Goal: Task Accomplishment & Management: Complete application form

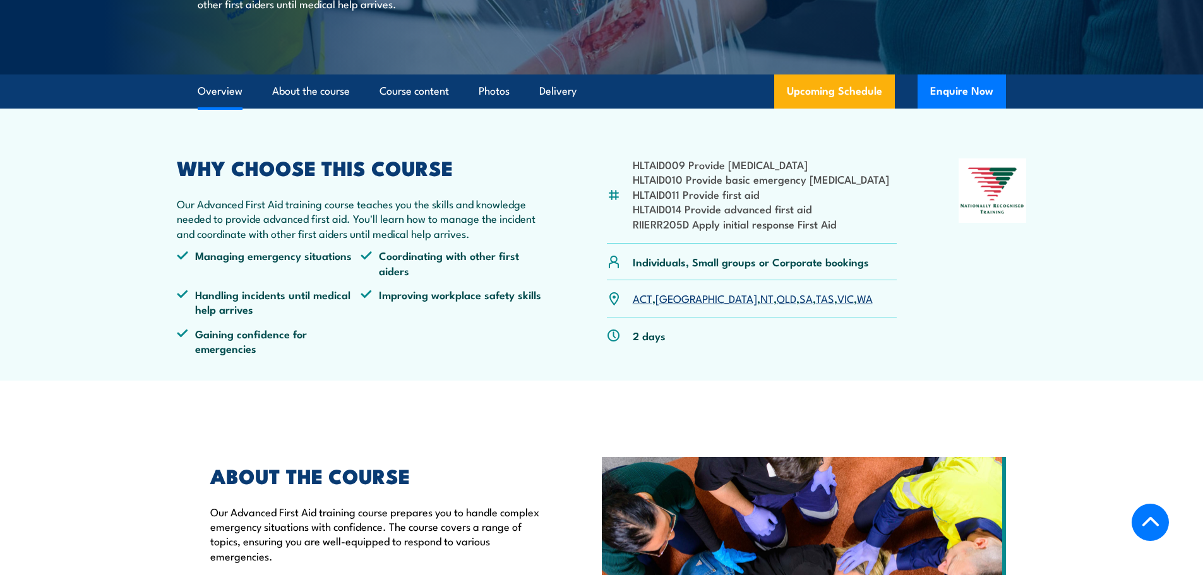
scroll to position [379, 0]
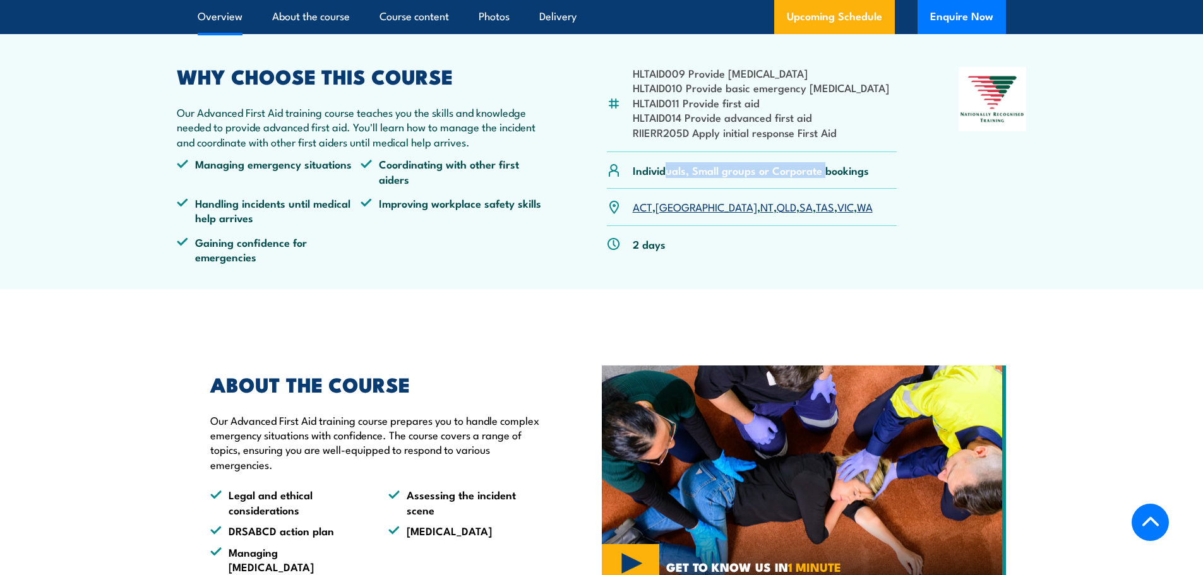
drag, startPoint x: 663, startPoint y: 167, endPoint x: 822, endPoint y: 162, distance: 159.2
click at [822, 162] on div "Individuals, Small groups or Corporate bookings" at bounding box center [752, 170] width 290 height 37
click at [676, 208] on link "[GEOGRAPHIC_DATA]" at bounding box center [706, 206] width 102 height 15
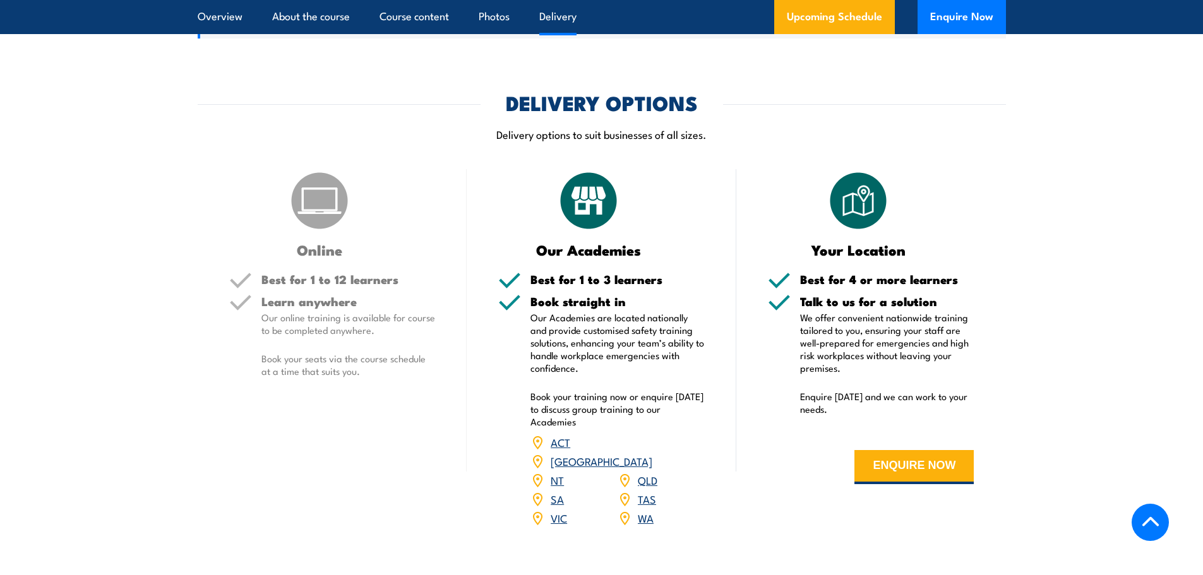
scroll to position [1452, 0]
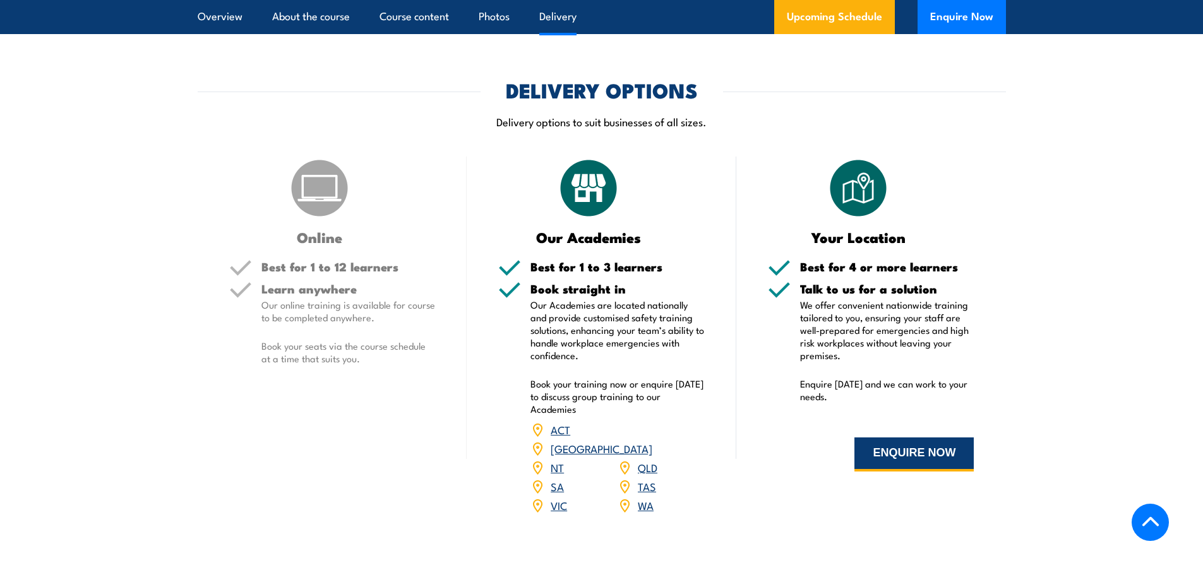
click at [900, 438] on button "ENQUIRE NOW" at bounding box center [913, 455] width 119 height 34
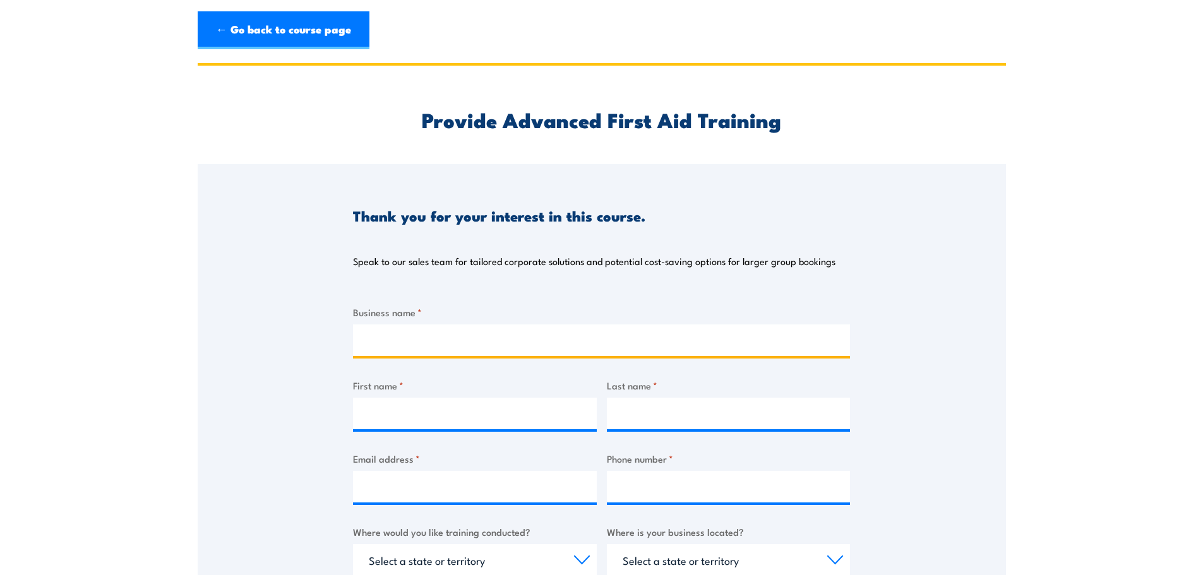
click at [493, 343] on input "Business name *" at bounding box center [601, 341] width 497 height 32
type input "[PERSON_NAME] Metals"
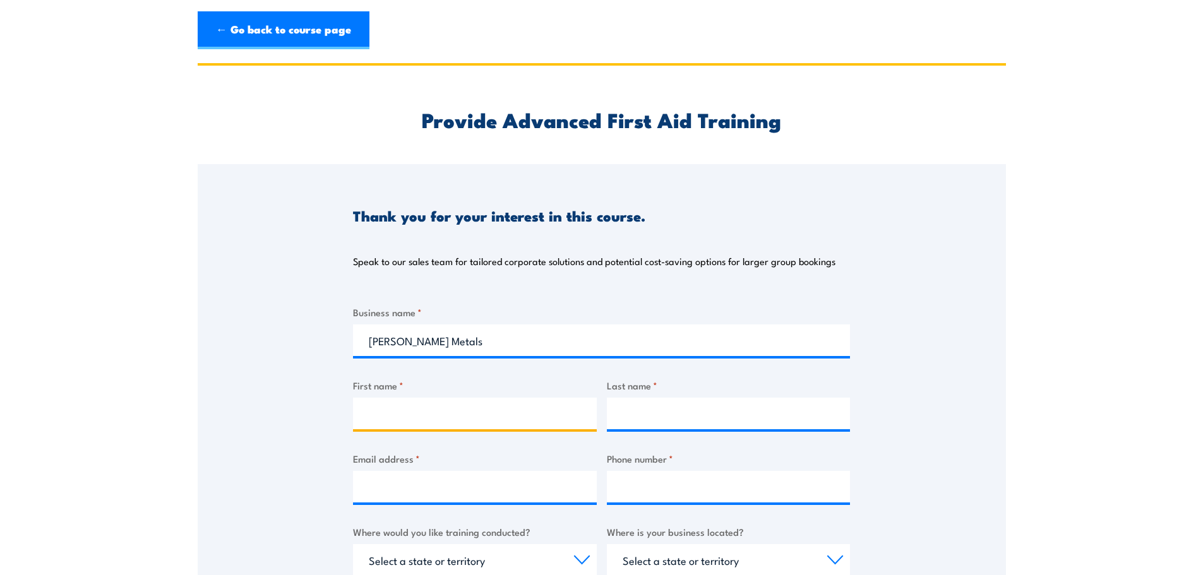
type input "C"
type input "Neve"
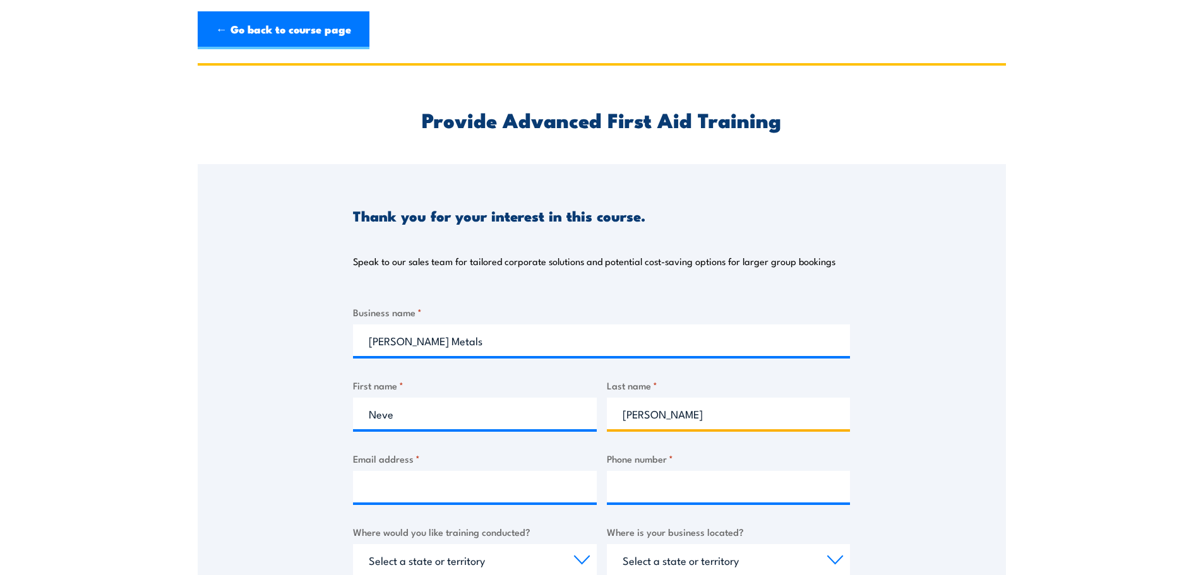
type input "Carter"
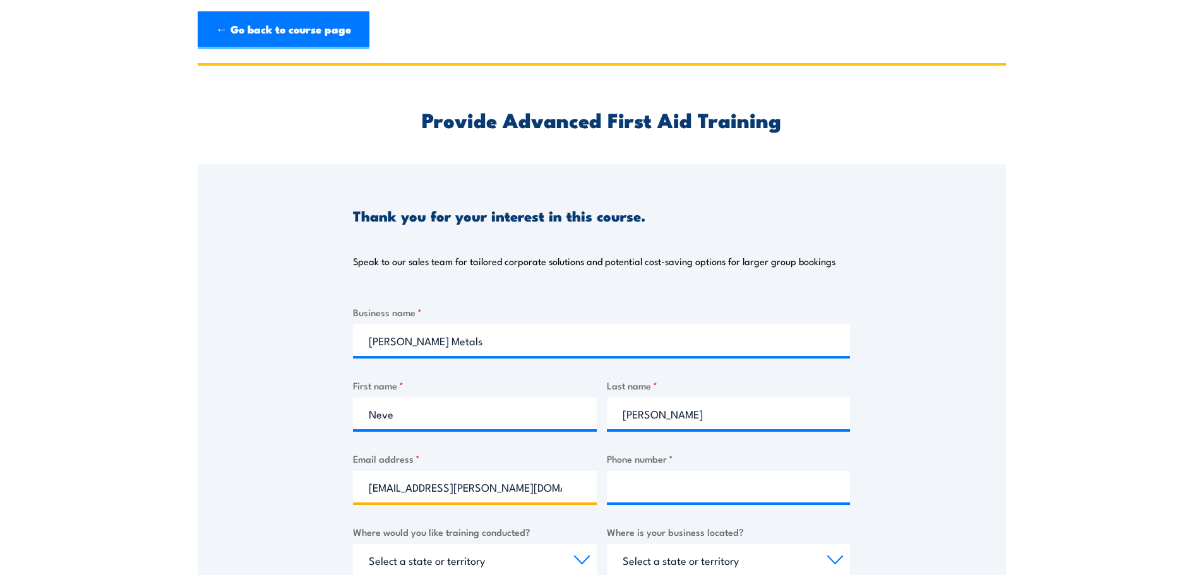
type input "neve.carter@aureliametals.com.au"
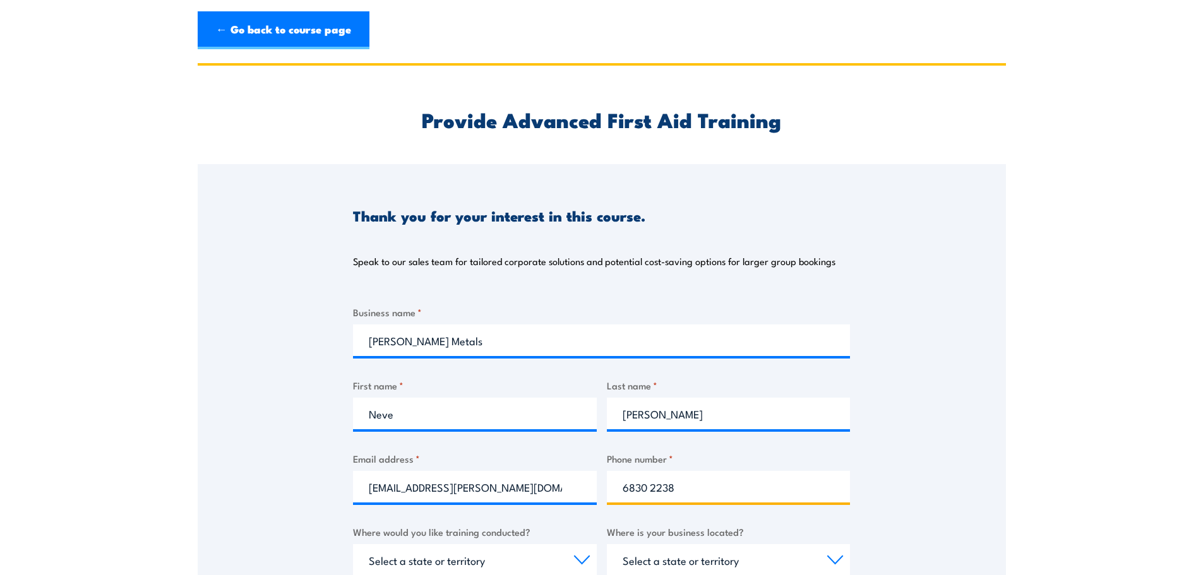
type input "6830 2238"
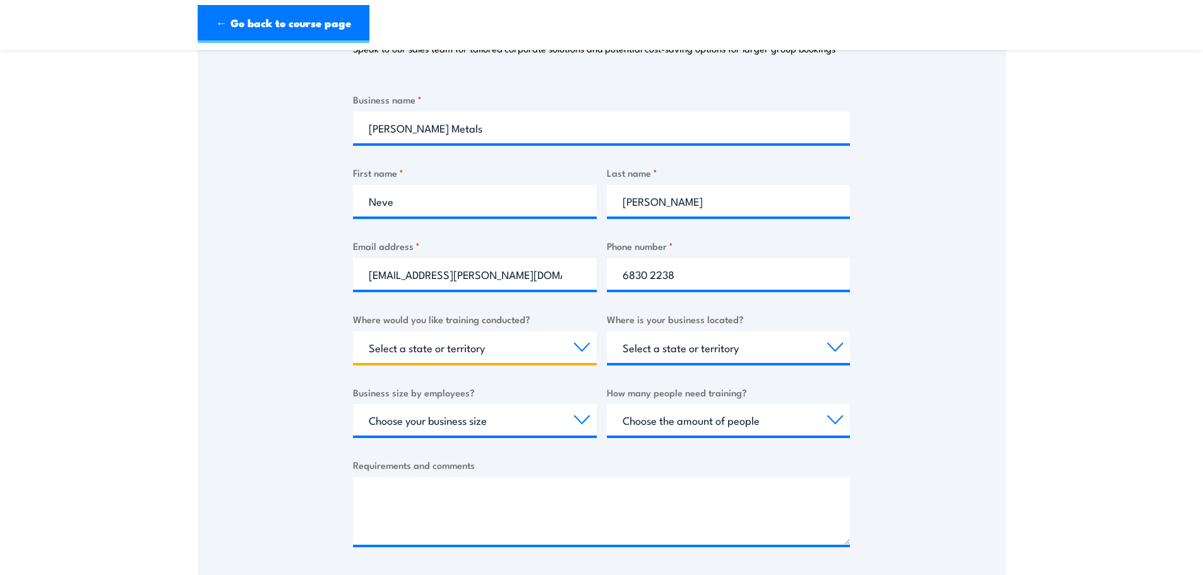
scroll to position [253, 0]
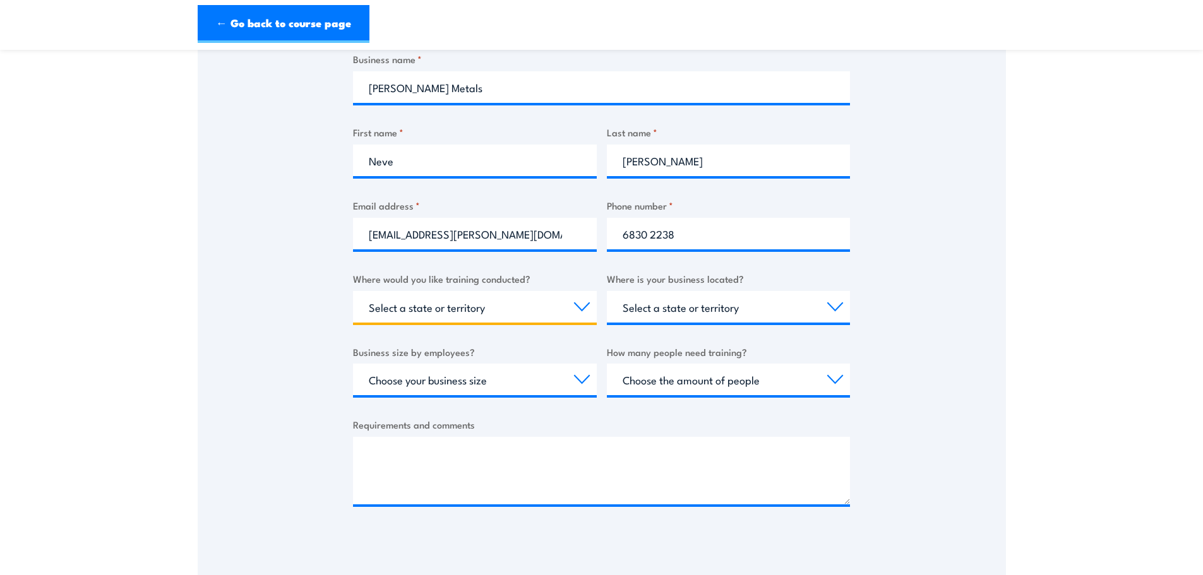
click at [496, 306] on select "Select a state or territory Nationally - multiple locations QLD NSW VIC SA ACT …" at bounding box center [475, 307] width 244 height 32
select select "[GEOGRAPHIC_DATA]"
click at [353, 291] on select "Select a state or territory Nationally - multiple locations QLD NSW VIC SA ACT …" at bounding box center [475, 307] width 244 height 32
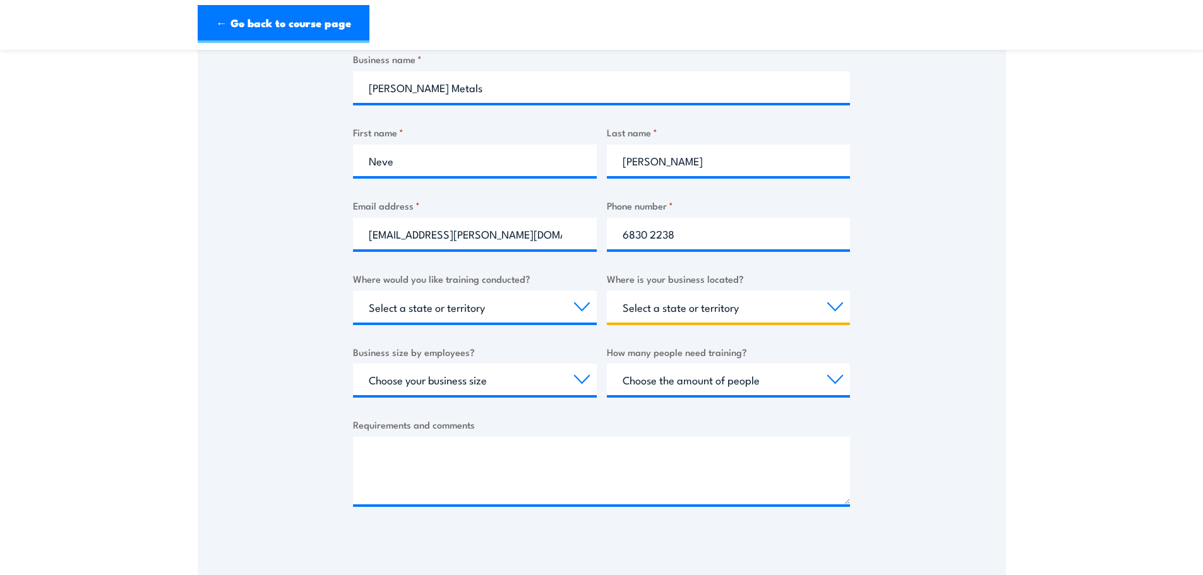
click at [639, 317] on select "Select a state or territory QLD NSW VIC SA ACT WA TAS NT" at bounding box center [729, 307] width 244 height 32
select select "[GEOGRAPHIC_DATA]"
click at [607, 291] on select "Select a state or territory QLD NSW VIC SA ACT WA TAS NT" at bounding box center [729, 307] width 244 height 32
click at [445, 379] on select "Choose your business size 1 to 19 20 to 199 200+" at bounding box center [475, 380] width 244 height 32
select select "200+"
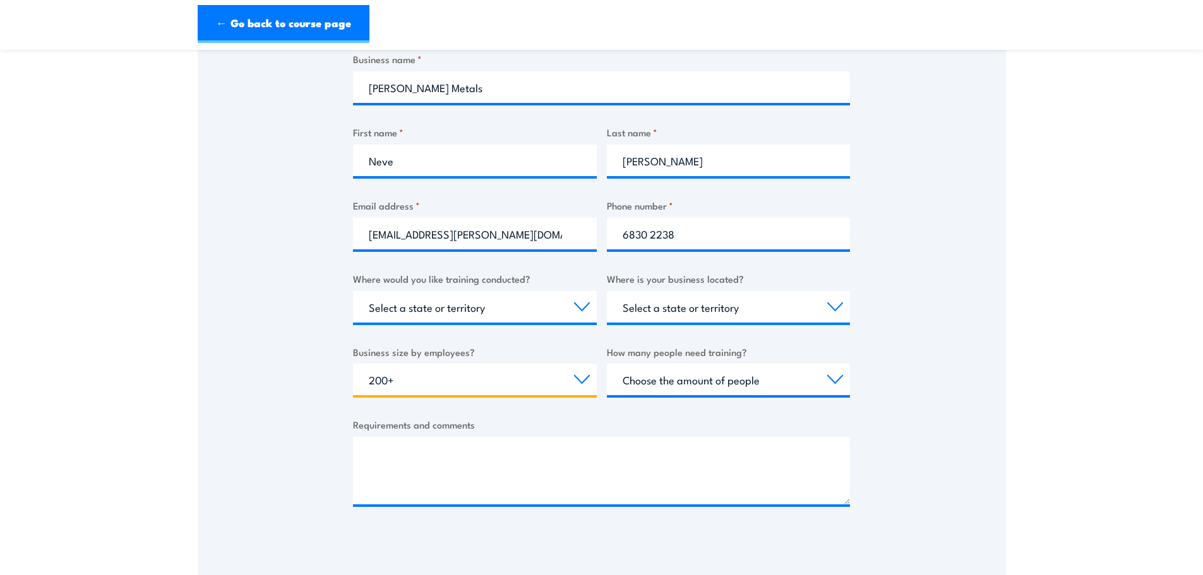
click at [353, 364] on select "Choose your business size 1 to 19 20 to 199 200+" at bounding box center [475, 380] width 244 height 32
click at [669, 388] on select "Choose the amount of people 1 to 4 5 to 19 20+" at bounding box center [729, 380] width 244 height 32
click at [647, 379] on select "Choose the amount of people 1 to 4 5 to 19 20+" at bounding box center [729, 380] width 244 height 32
select select "5 to 19"
click at [607, 364] on select "Choose the amount of people 1 to 4 5 to 19 20+" at bounding box center [729, 380] width 244 height 32
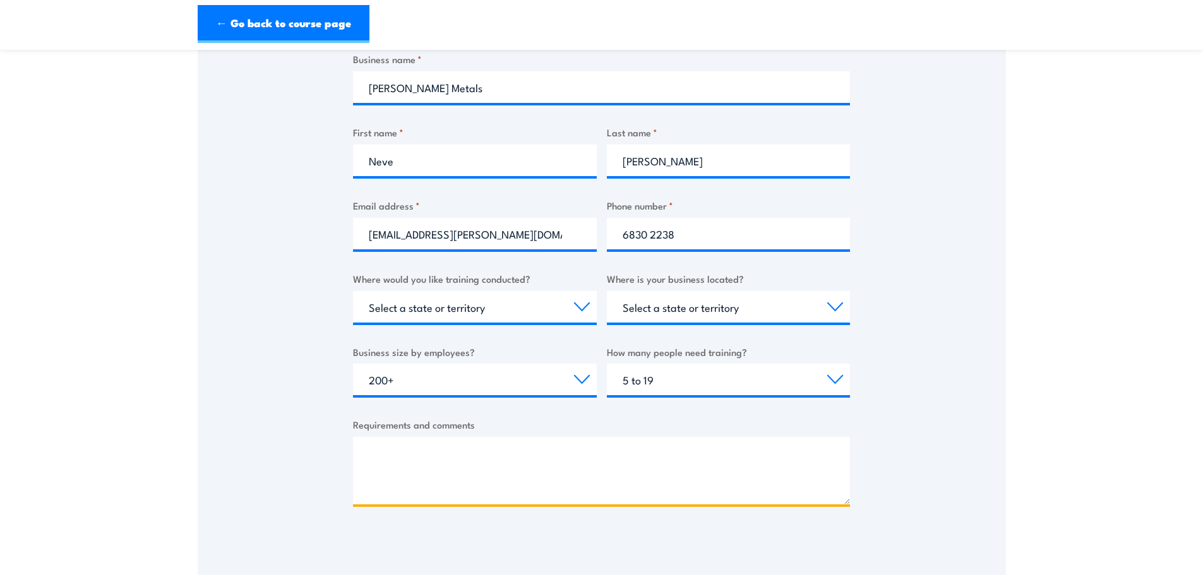
click at [553, 452] on textarea "Requirements and comments" at bounding box center [601, 471] width 497 height 68
type textarea "L"
type textarea "Hi, Looking to complete a Adv FA course for seom of our attendees."
click at [562, 455] on textarea "Hi, Looking to complete a Adv FA course for seom of our attendees." at bounding box center [601, 471] width 497 height 68
click at [597, 461] on textarea "Hi, Looking to complete a Adv FA course for seom of our attendees." at bounding box center [601, 471] width 497 height 68
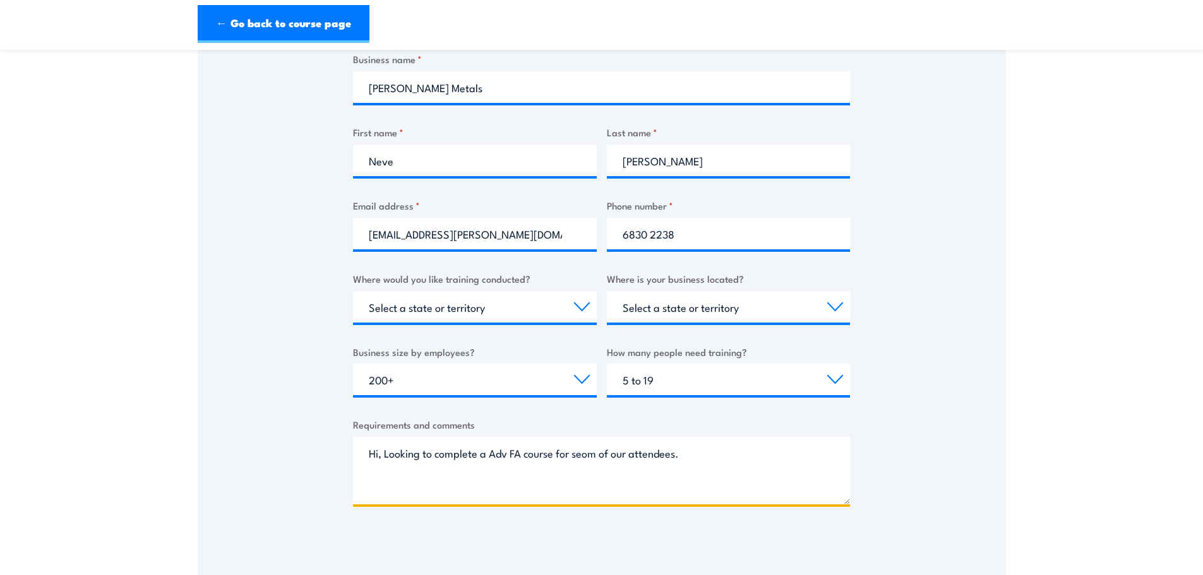
drag, startPoint x: 680, startPoint y: 455, endPoint x: 254, endPoint y: 408, distance: 428.9
click at [254, 408] on div "Thank you for your interest in this course. Speak to our sales team for tailore…" at bounding box center [602, 226] width 808 height 631
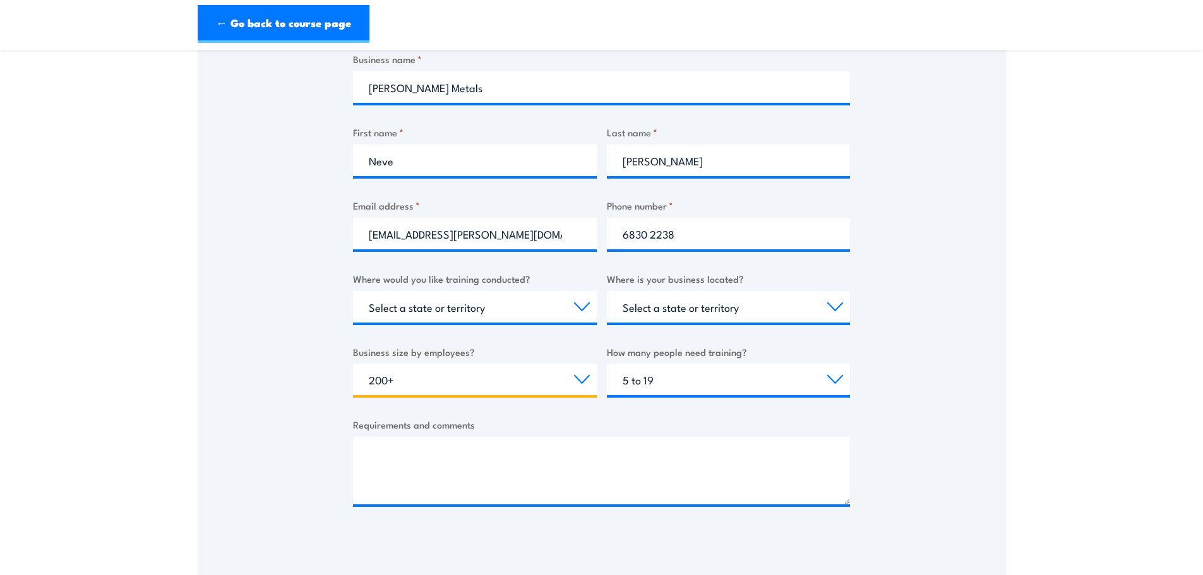
drag, startPoint x: 410, startPoint y: 384, endPoint x: 410, endPoint y: 394, distance: 10.1
click at [410, 384] on select "Choose your business size 1 to 19 20 to 199 200+" at bounding box center [475, 380] width 244 height 32
select select "20 to 199"
click at [353, 364] on select "Choose your business size 1 to 19 20 to 199 200+" at bounding box center [475, 380] width 244 height 32
click at [390, 453] on textarea "Requirements and comments" at bounding box center [601, 471] width 497 height 68
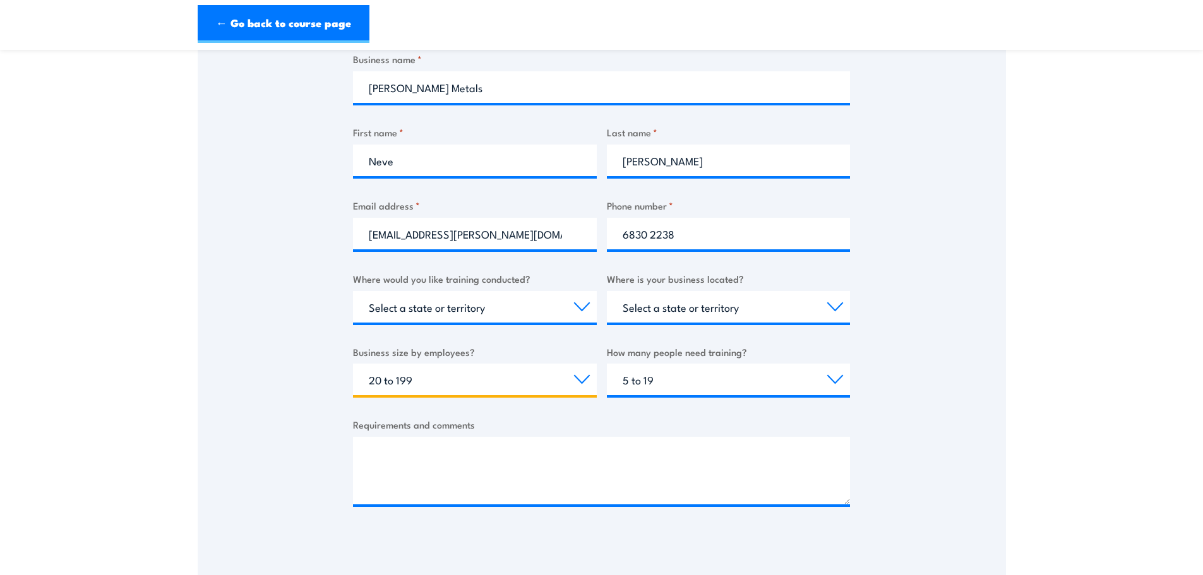
click at [451, 380] on select "Choose your business size 1 to 19 20 to 199 200+" at bounding box center [475, 380] width 244 height 32
click at [746, 465] on textarea "Requirements and comments" at bounding box center [601, 471] width 497 height 68
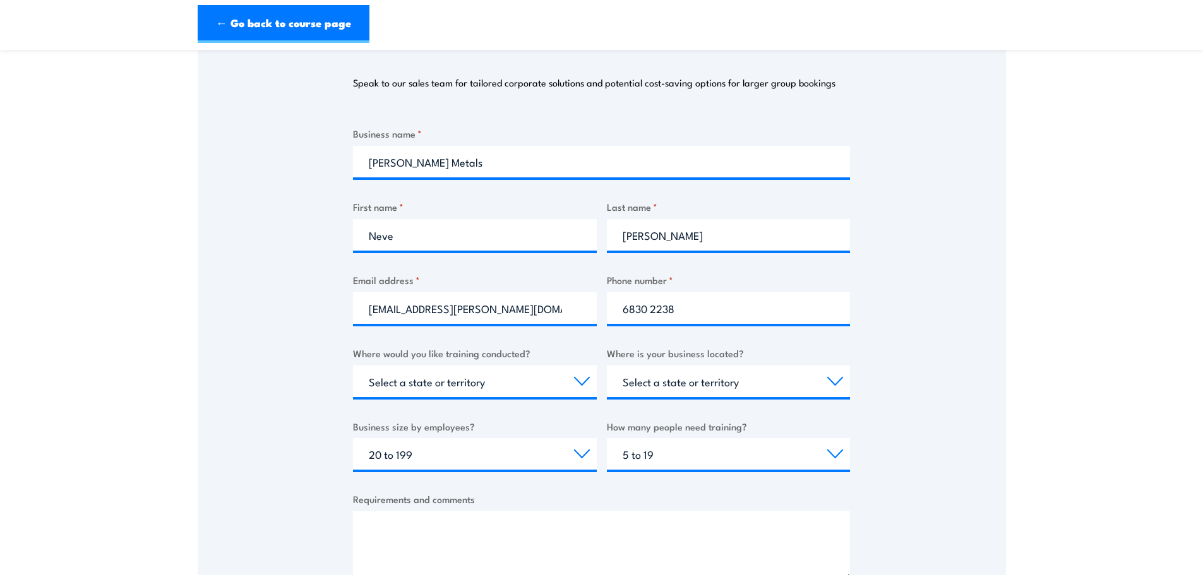
scroll to position [253, 0]
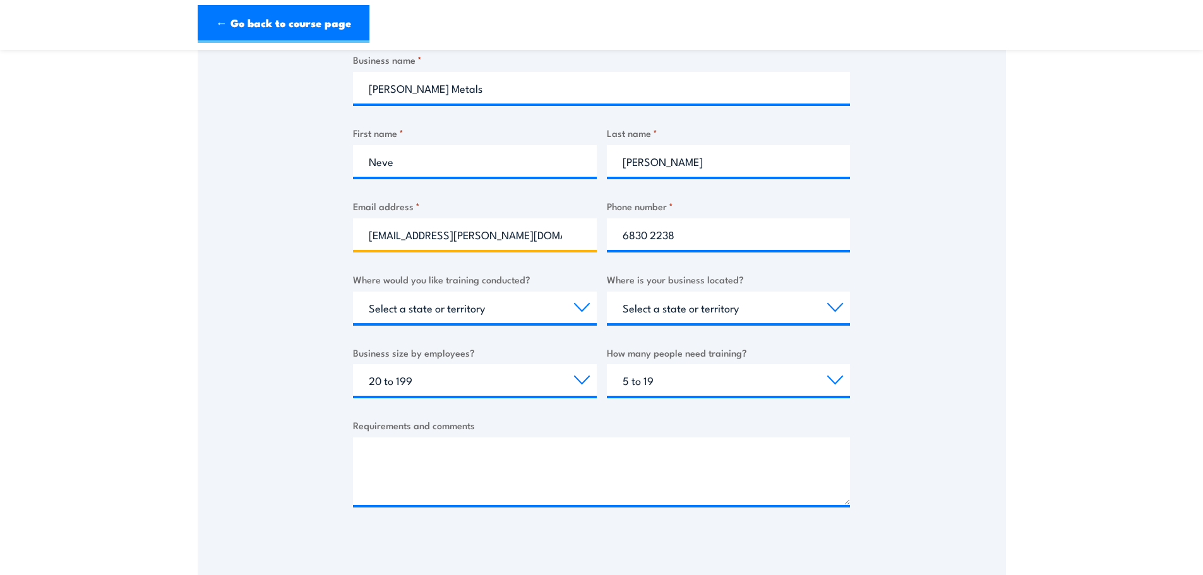
click at [373, 236] on input "neve.carter@aureliametals.com.au" at bounding box center [475, 234] width 244 height 32
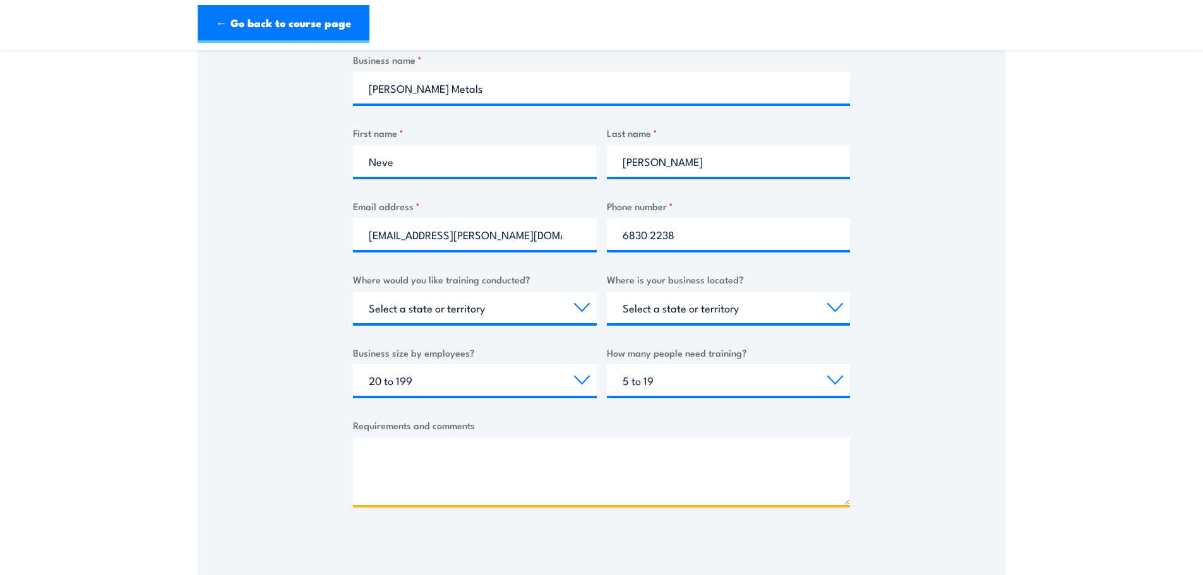
click at [391, 476] on textarea "Requirements and comments" at bounding box center [601, 472] width 497 height 68
click at [419, 559] on div "Thank you for your interest in this course. Speak to our sales team for tailore…" at bounding box center [602, 245] width 808 height 666
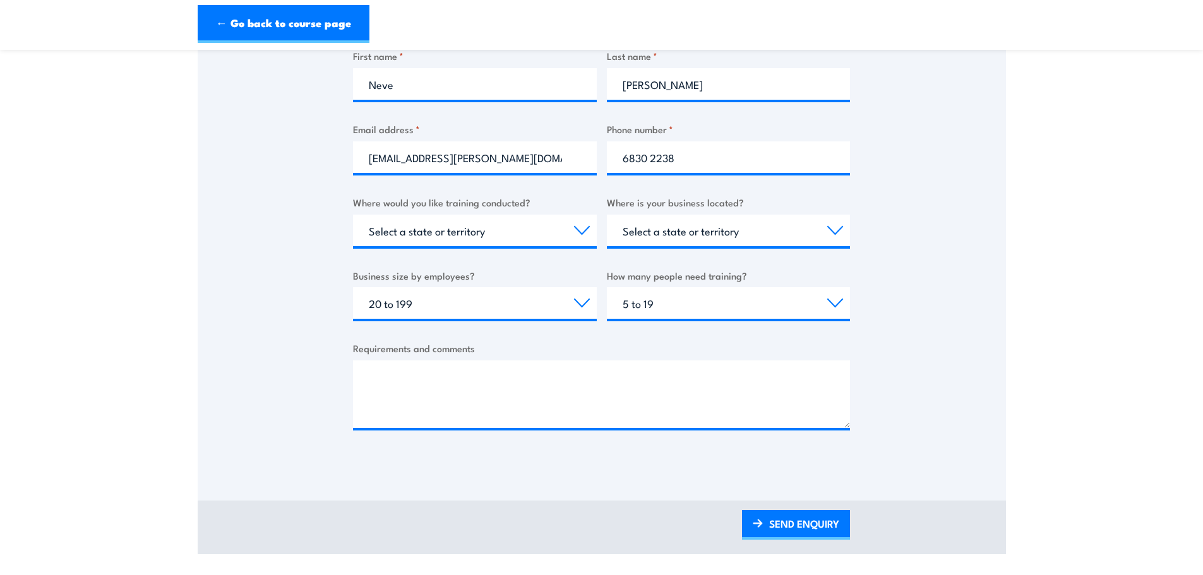
scroll to position [316, 0]
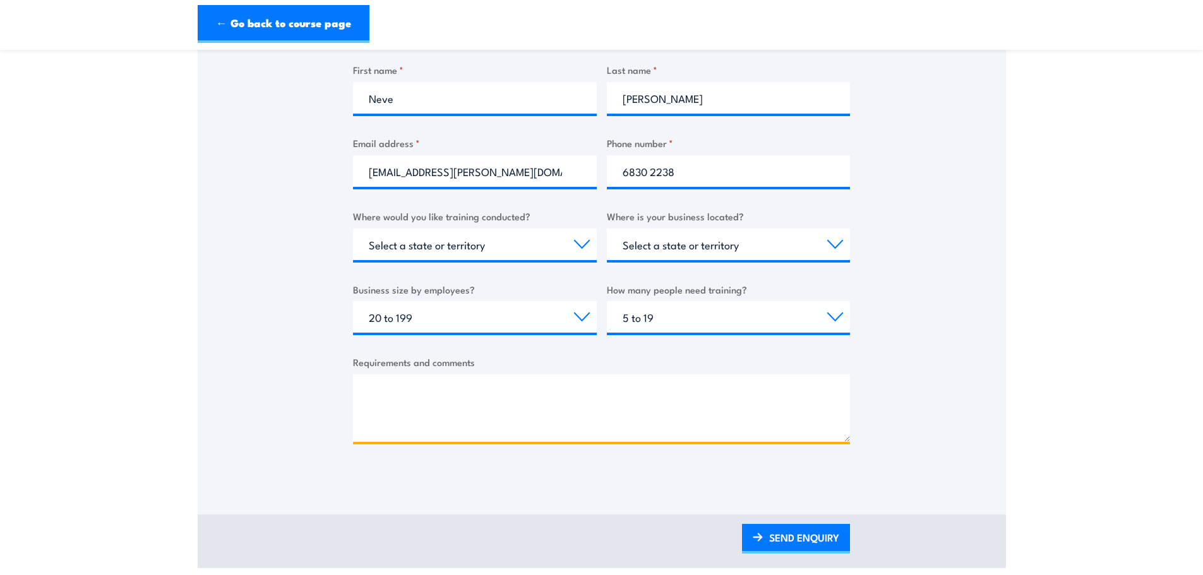
click at [428, 393] on textarea "Requirements and comments" at bounding box center [601, 408] width 497 height 68
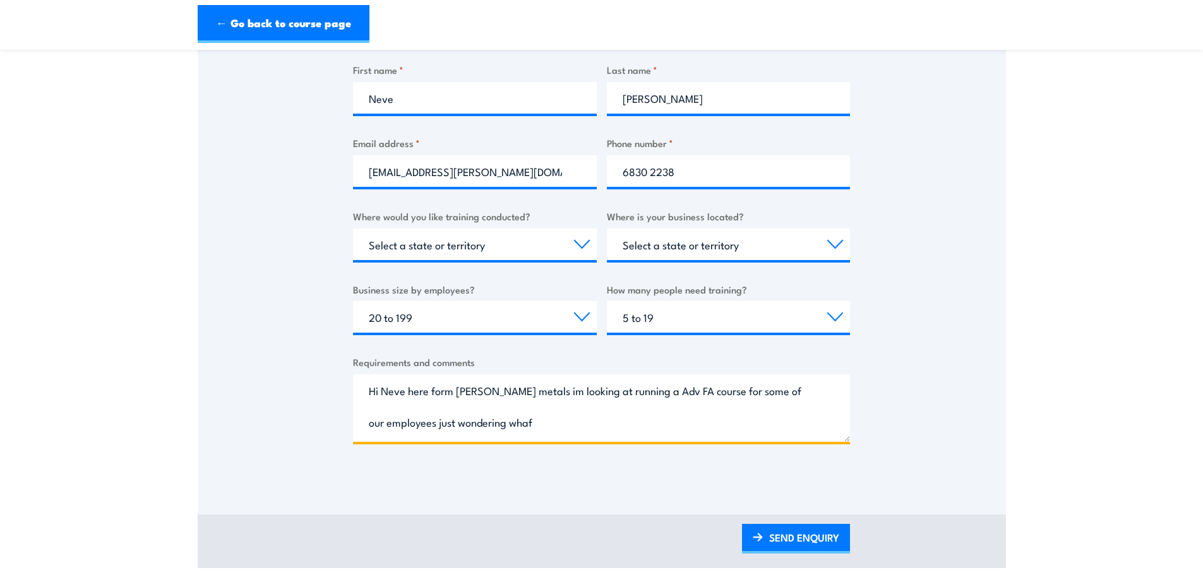
type textarea "Hi Neve here form aurelia metals im looking at running a Adv FA course for some…"
drag, startPoint x: 520, startPoint y: 417, endPoint x: 254, endPoint y: 362, distance: 270.9
click at [254, 362] on div "Thank you for your interest in this course. Speak to our sales team for tailore…" at bounding box center [602, 163] width 808 height 631
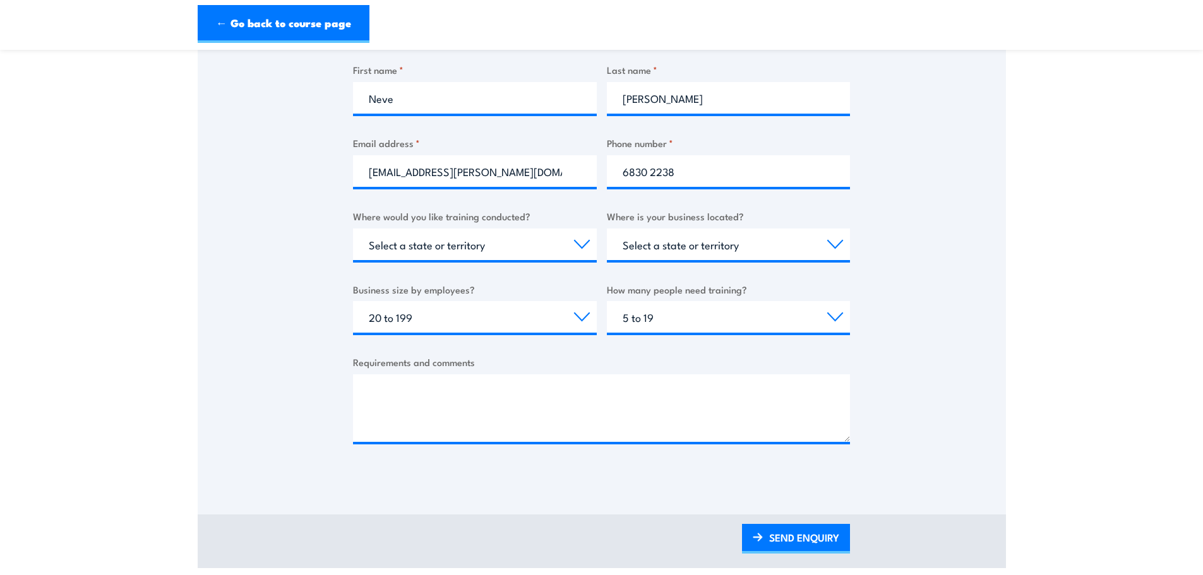
click at [662, 494] on div "Thank you for your interest in this course. Speak to our sales team for tailore…" at bounding box center [602, 181] width 808 height 666
click at [782, 539] on link "SEND ENQUIRY" at bounding box center [796, 539] width 108 height 30
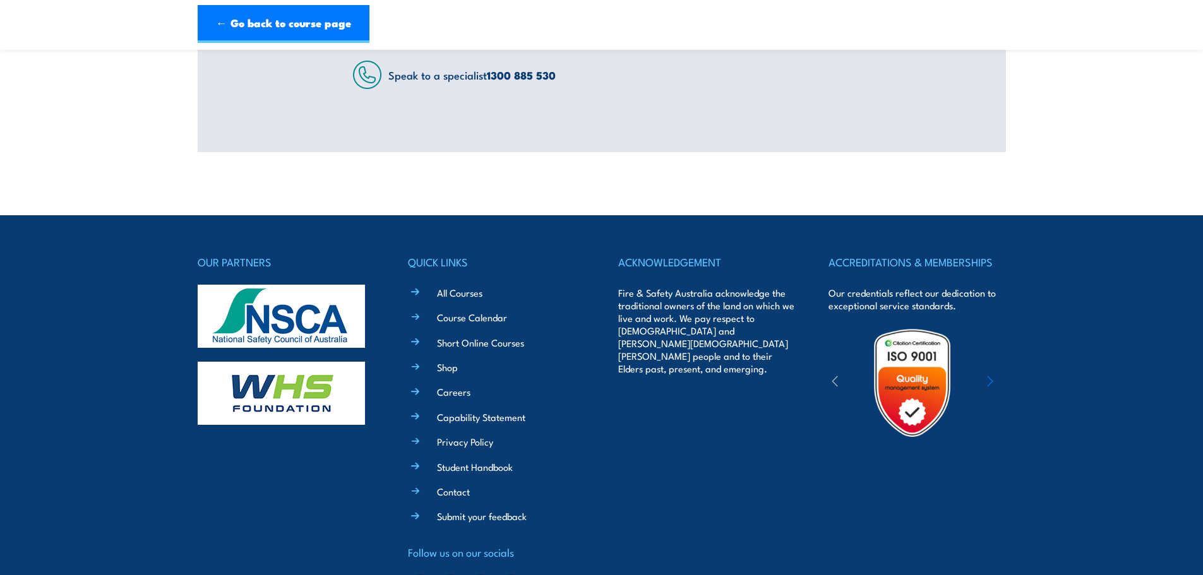
scroll to position [0, 0]
